Goal: Find specific page/section: Find specific page/section

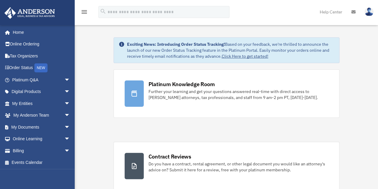
click at [64, 103] on span "arrow_drop_down" at bounding box center [70, 104] width 12 height 12
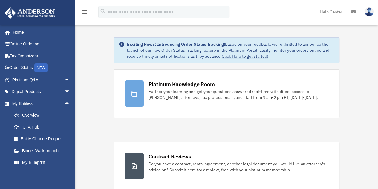
click at [64, 103] on span "arrow_drop_up" at bounding box center [70, 104] width 12 height 12
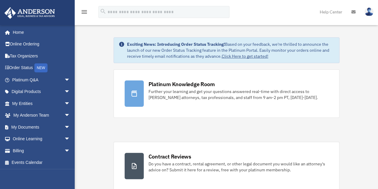
click at [20, 102] on link "My Entities arrow_drop_down" at bounding box center [41, 104] width 75 height 12
click at [64, 102] on span "arrow_drop_down" at bounding box center [70, 104] width 12 height 12
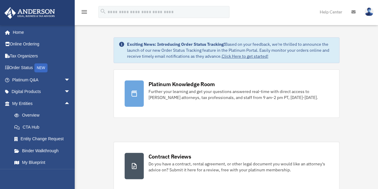
click at [36, 113] on link "Overview" at bounding box center [43, 116] width 71 height 12
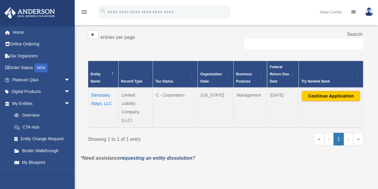
scroll to position [96, 0]
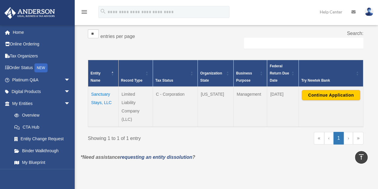
click at [102, 94] on td "Sanctuary Stays, LLC" at bounding box center [103, 107] width 31 height 40
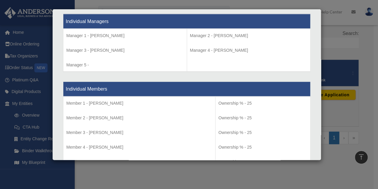
scroll to position [563, 0]
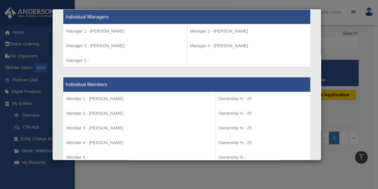
click at [26, 102] on div "Details × Articles Sent Organizational Date" at bounding box center [189, 94] width 378 height 189
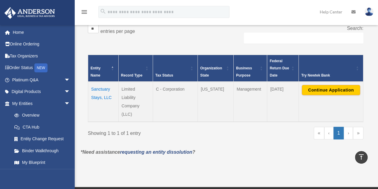
scroll to position [0, 0]
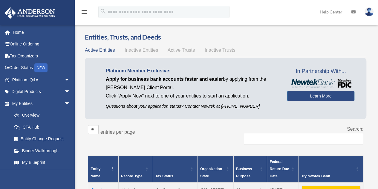
click at [64, 103] on span "arrow_drop_down" at bounding box center [70, 104] width 12 height 12
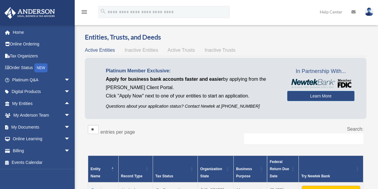
click at [64, 115] on span "arrow_drop_down" at bounding box center [70, 116] width 12 height 12
click at [45, 127] on link "My Anderson Team" at bounding box center [43, 127] width 71 height 12
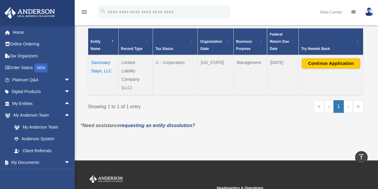
scroll to position [128, 0]
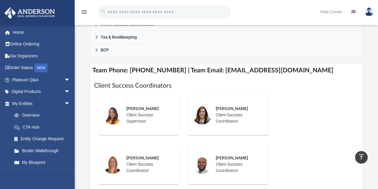
scroll to position [207, 0]
